Goal: Use online tool/utility: Utilize a website feature to perform a specific function

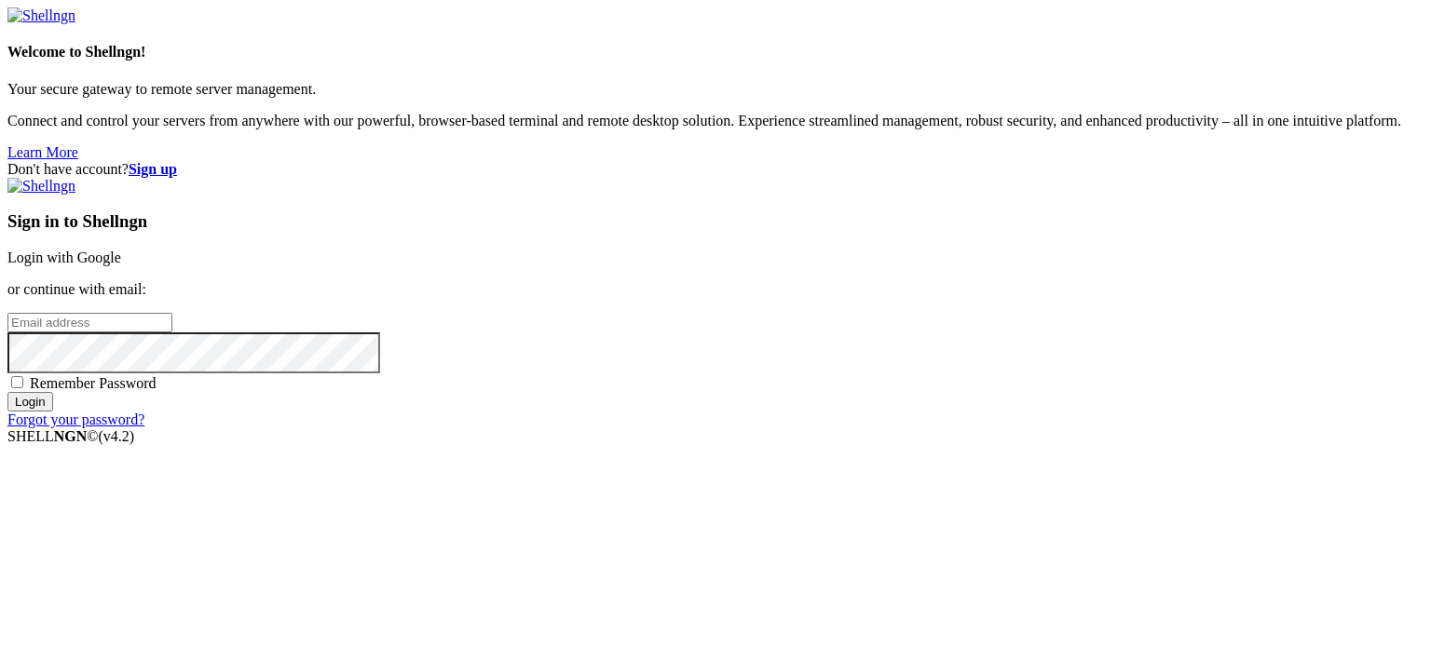
click at [899, 200] on div "Sign in to Shellngn Login with Google or continue with email: Remember Password…" at bounding box center [715, 303] width 1416 height 251
click at [121, 250] on link "Login with Google" at bounding box center [64, 258] width 114 height 16
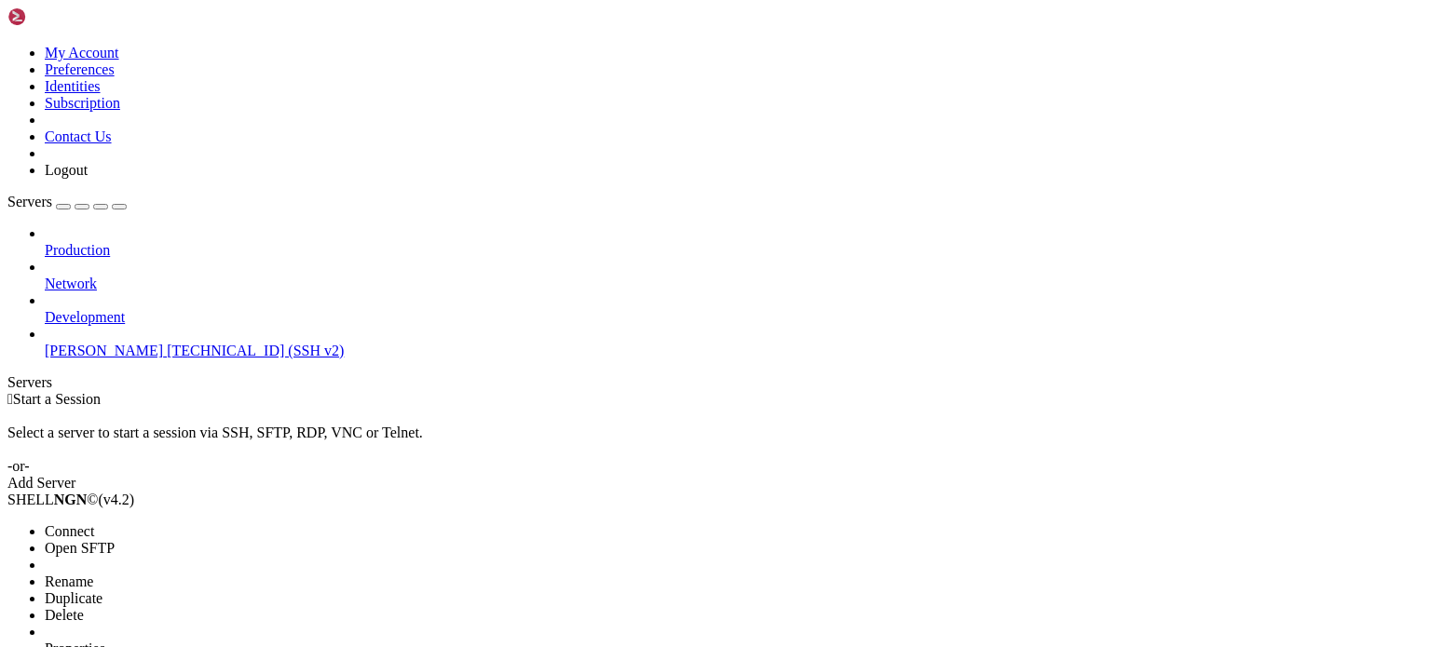
click at [94, 523] on span "Connect" at bounding box center [69, 531] width 49 height 16
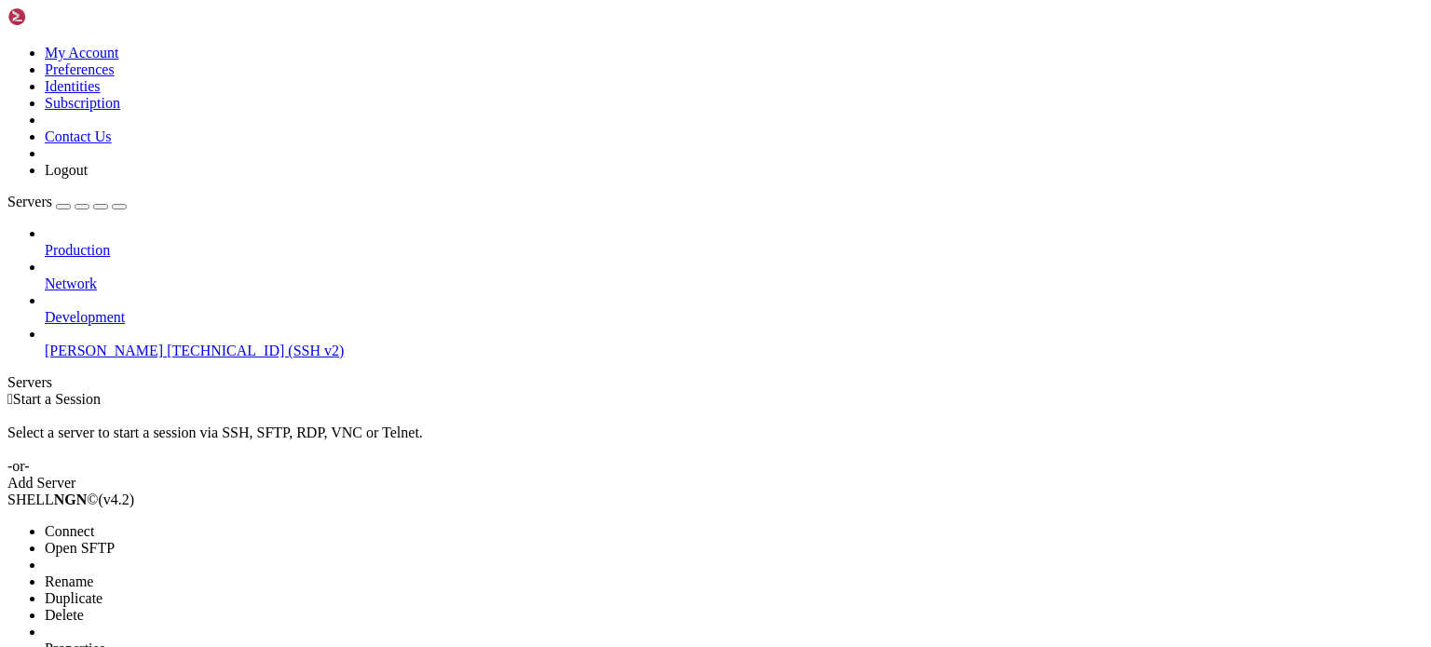
click at [94, 523] on span "Connect" at bounding box center [69, 531] width 49 height 16
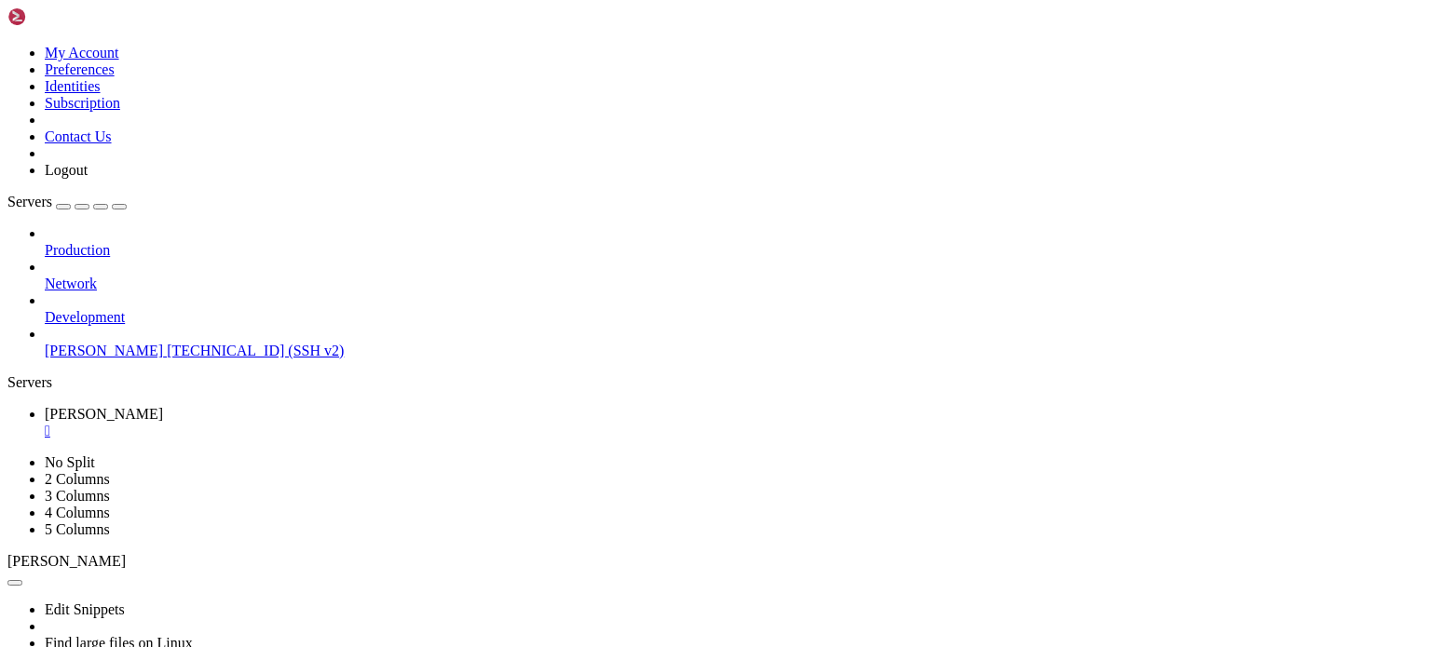
scroll to position [14, 0]
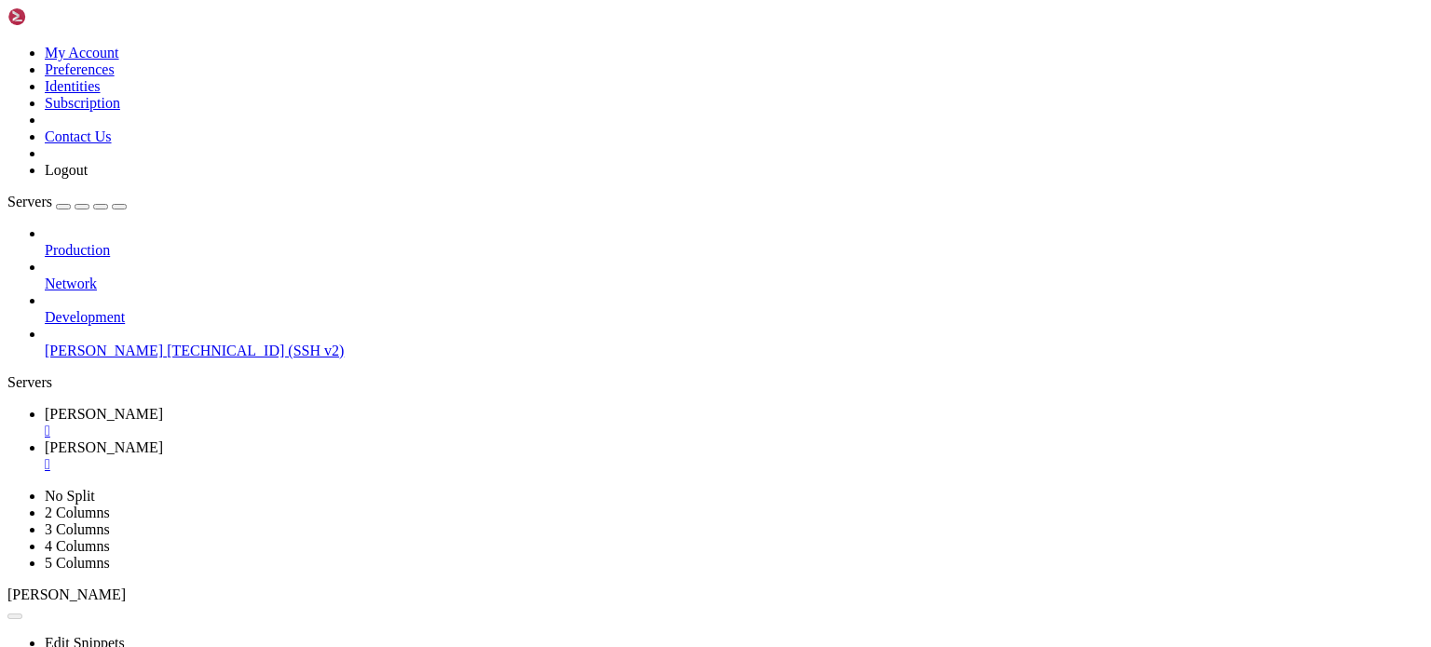
scroll to position [0, 0]
click at [405, 440] on link "[PERSON_NAME]" at bounding box center [734, 457] width 1378 height 34
click at [399, 456] on div "" at bounding box center [734, 464] width 1378 height 17
